Goal: Task Accomplishment & Management: Use online tool/utility

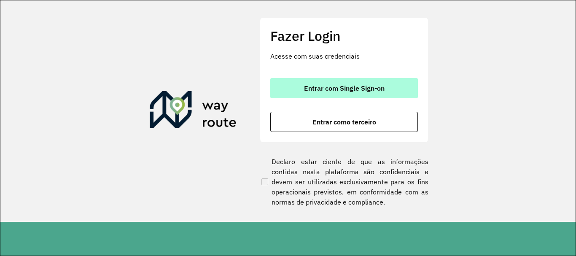
click at [337, 82] on button "Entrar com Single Sign-on" at bounding box center [343, 88] width 147 height 20
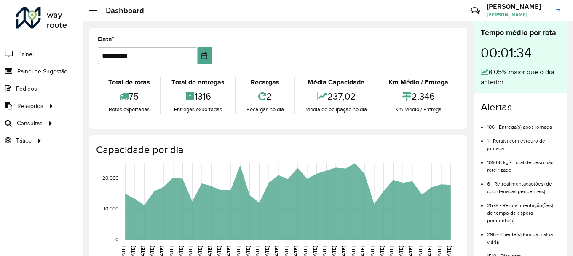
click at [419, 36] on formly-group "**********" at bounding box center [278, 53] width 371 height 35
click at [109, 123] on span "Roteirização" at bounding box center [113, 123] width 34 height 9
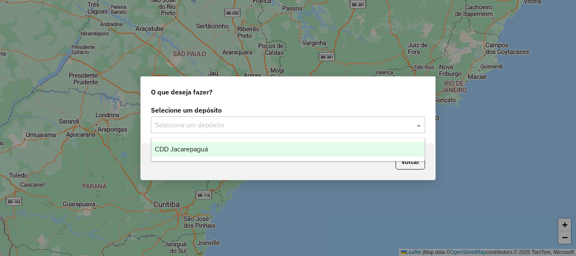
click at [201, 122] on input "text" at bounding box center [279, 125] width 249 height 10
click at [196, 150] on span "CDD Jacarepaguá" at bounding box center [181, 148] width 53 height 7
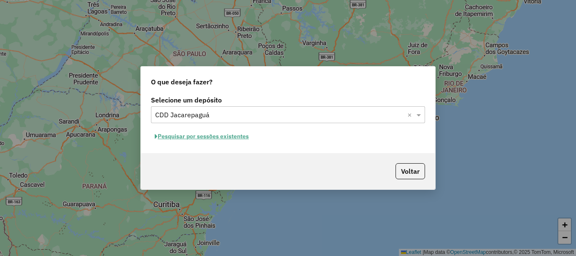
click at [358, 120] on div "Selecione um depósito × CDD Jacarepaguá ×" at bounding box center [288, 114] width 274 height 17
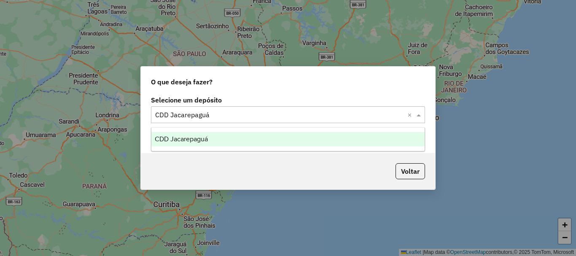
click at [179, 138] on span "CDD Jacarepaguá" at bounding box center [181, 138] width 53 height 7
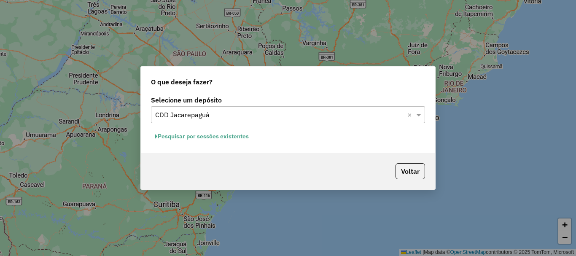
click at [168, 131] on button "Pesquisar por sessões existentes" at bounding box center [202, 136] width 102 height 13
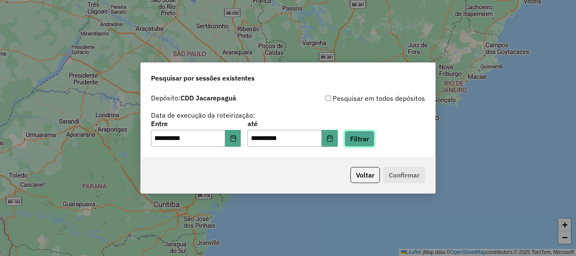
click at [373, 145] on button "Filtrar" at bounding box center [359, 139] width 30 height 16
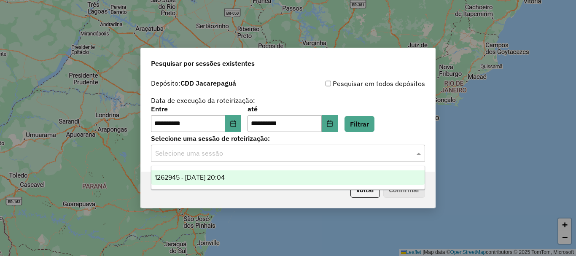
click at [275, 156] on input "text" at bounding box center [279, 153] width 249 height 10
click at [225, 179] on span "1262945 - 10/09/2025 20:04" at bounding box center [190, 177] width 70 height 7
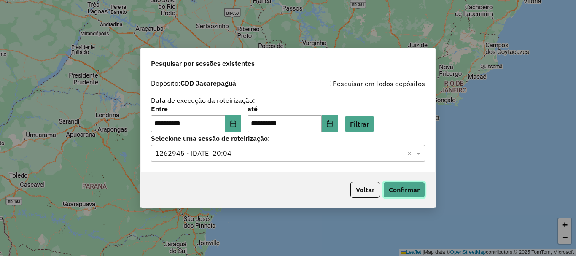
click at [405, 193] on button "Confirmar" at bounding box center [404, 190] width 42 height 16
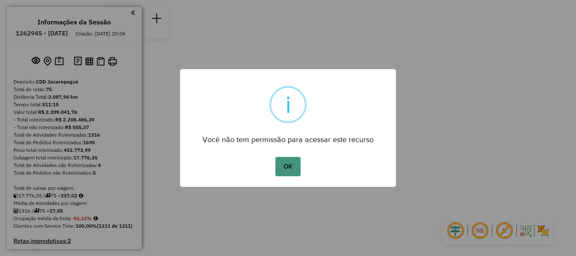
click at [292, 166] on button "OK" at bounding box center [287, 166] width 25 height 19
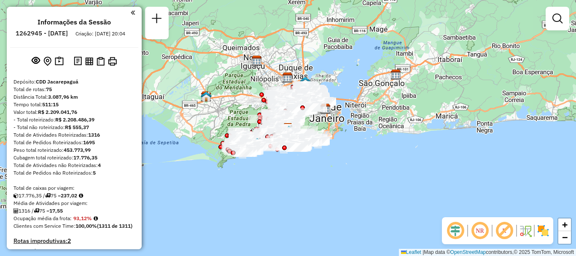
scroll to position [2937, 0]
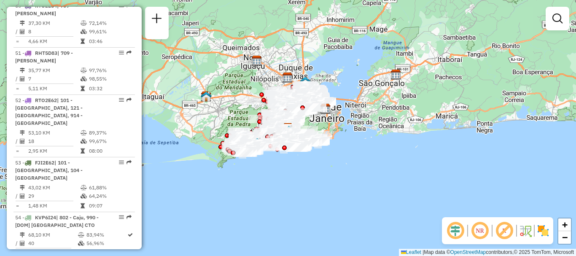
select select "**********"
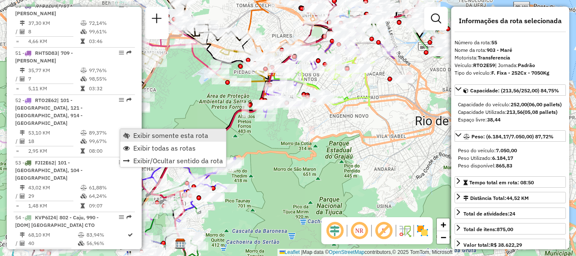
click at [151, 136] on span "Exibir somente esta rota" at bounding box center [170, 135] width 75 height 7
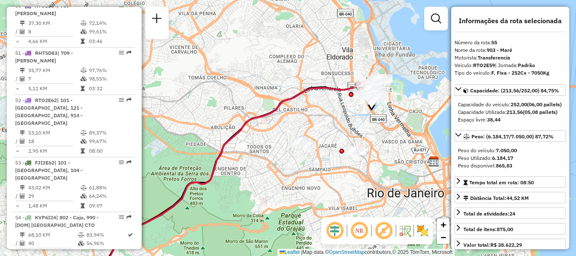
drag, startPoint x: 335, startPoint y: 69, endPoint x: 287, endPoint y: 141, distance: 86.6
click at [287, 141] on div "Janela de atendimento Grade de atendimento Capacidade Transportadoras Veículos …" at bounding box center [288, 128] width 576 height 256
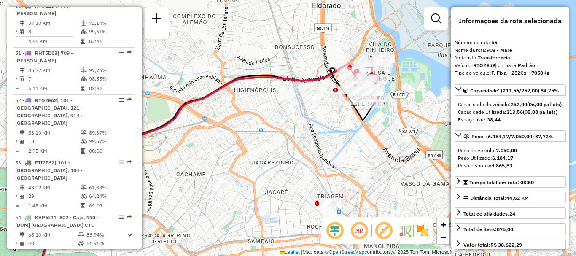
scroll to position [3064, 0]
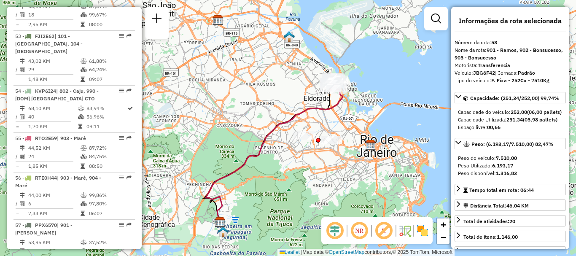
drag, startPoint x: 318, startPoint y: 72, endPoint x: 300, endPoint y: 97, distance: 30.9
click at [301, 96] on div "Janela de atendimento Grade de atendimento Capacidade Transportadoras Veículos …" at bounding box center [288, 128] width 576 height 256
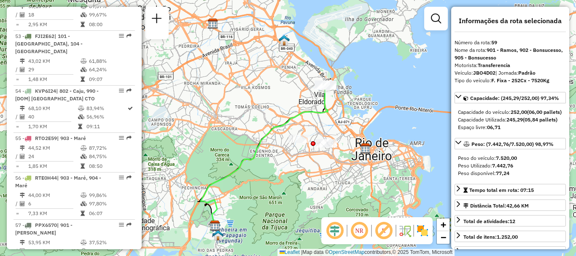
drag, startPoint x: 300, startPoint y: 99, endPoint x: 289, endPoint y: 109, distance: 15.2
click at [289, 109] on div "Janela de atendimento Grade de atendimento Capacidade Transportadoras Veículos …" at bounding box center [288, 128] width 576 height 256
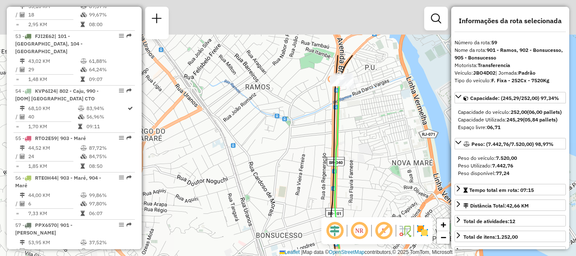
drag, startPoint x: 343, startPoint y: 37, endPoint x: 367, endPoint y: 137, distance: 102.9
click at [366, 135] on div "Janela de atendimento Grade de atendimento Capacidade Transportadoras Veículos …" at bounding box center [288, 128] width 576 height 256
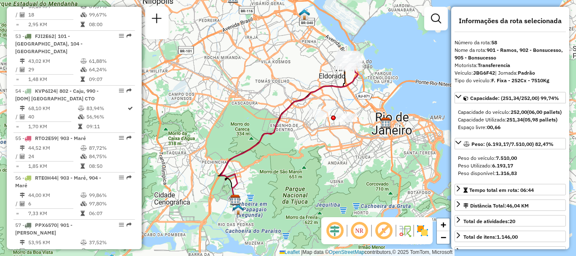
drag, startPoint x: 319, startPoint y: 78, endPoint x: 313, endPoint y: 99, distance: 22.0
click at [313, 99] on div "Janela de atendimento Grade de atendimento Capacidade Transportadoras Veículos …" at bounding box center [288, 128] width 576 height 256
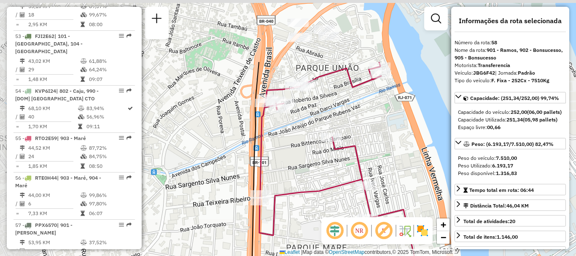
drag, startPoint x: 308, startPoint y: 49, endPoint x: 381, endPoint y: 138, distance: 115.3
click at [381, 138] on div "Janela de atendimento Grade de atendimento Capacidade Transportadoras Veículos …" at bounding box center [288, 128] width 576 height 256
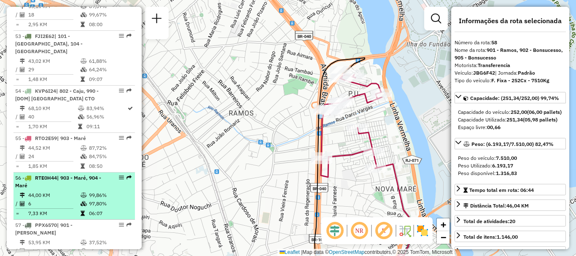
click at [69, 172] on li "56 - RTE0H44 | 903 - Maré, 904 - Maré 44,00 KM 99,86% / 6 97,80% = 7,33 KM 06:07" at bounding box center [73, 195] width 121 height 47
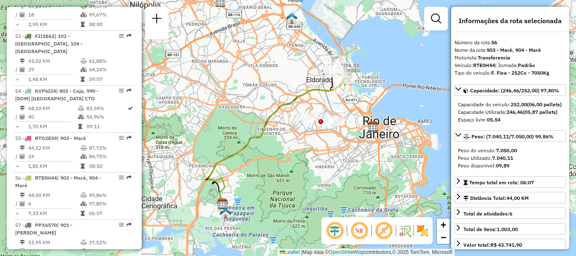
drag, startPoint x: 335, startPoint y: 82, endPoint x: 323, endPoint y: 86, distance: 13.2
click at [323, 86] on icon at bounding box center [275, 146] width 135 height 121
